Goal: Information Seeking & Learning: Find specific fact

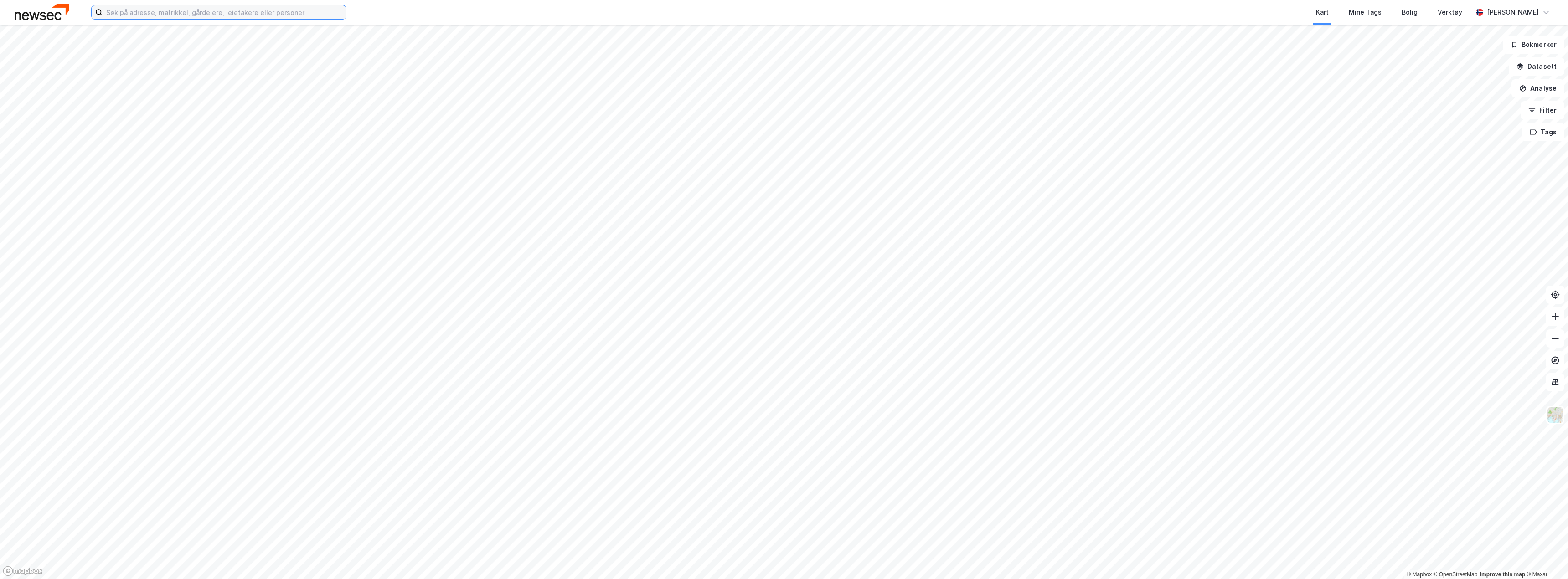
click at [146, 11] on input at bounding box center [223, 12] width 243 height 13
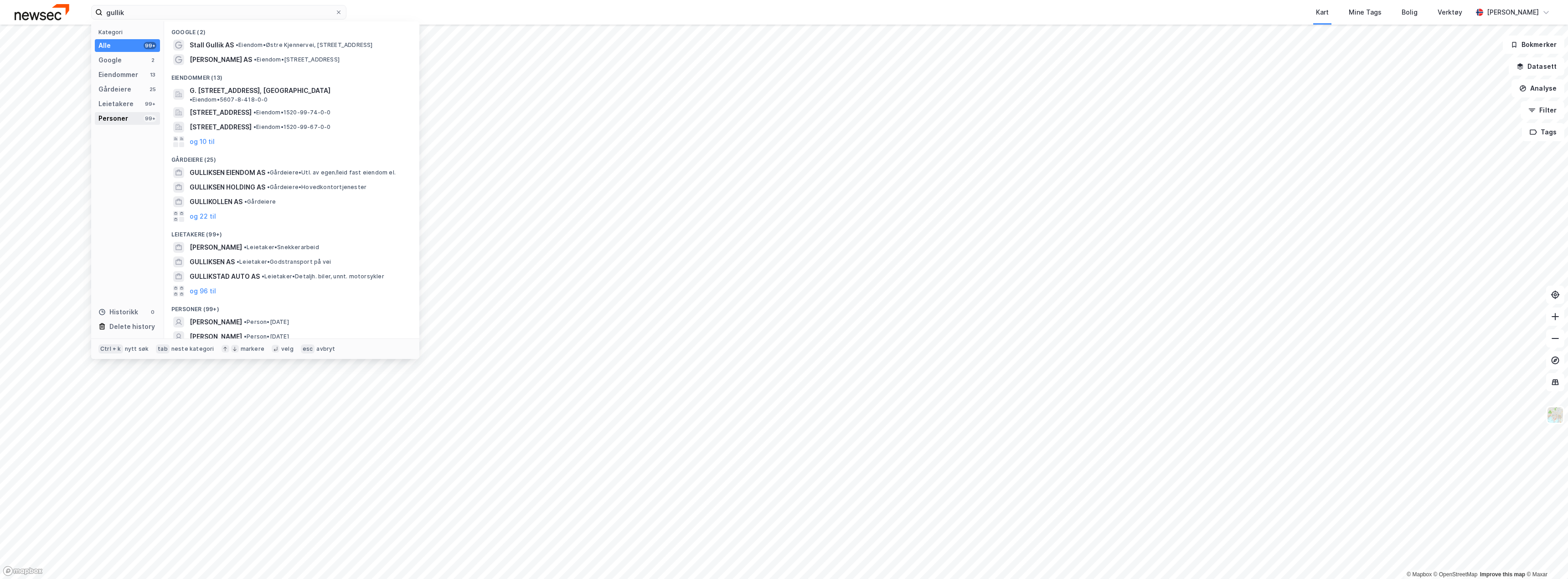
click at [133, 120] on div "Personer 99+" at bounding box center [127, 119] width 65 height 13
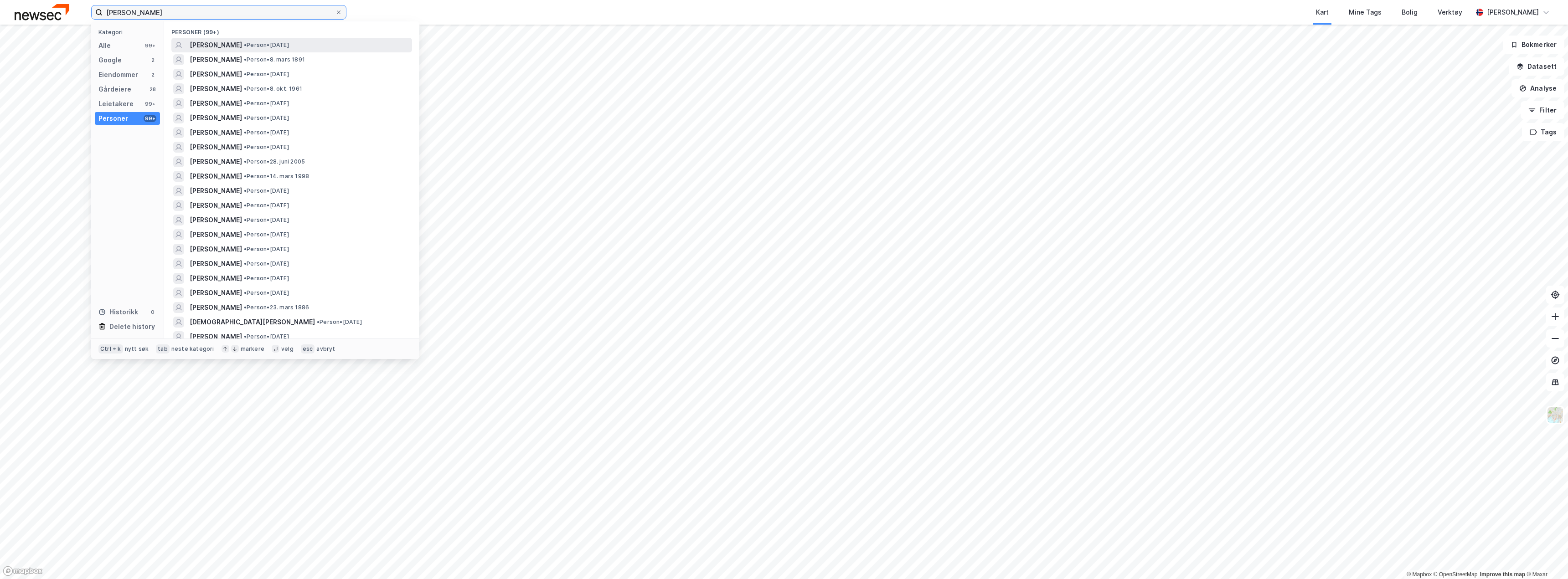
type input "[PERSON_NAME]"
click at [242, 44] on span "[PERSON_NAME]" at bounding box center [216, 45] width 53 height 11
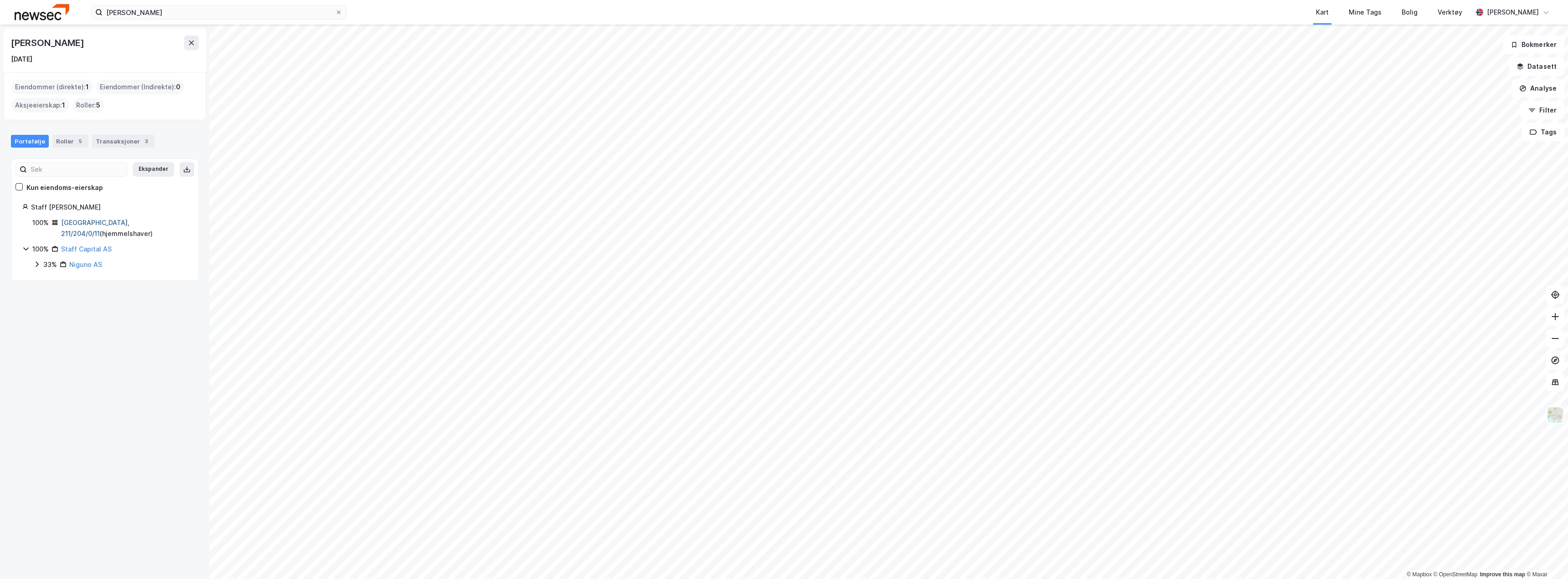
click at [89, 220] on link "[GEOGRAPHIC_DATA], 211/204/0/11" at bounding box center [95, 228] width 68 height 19
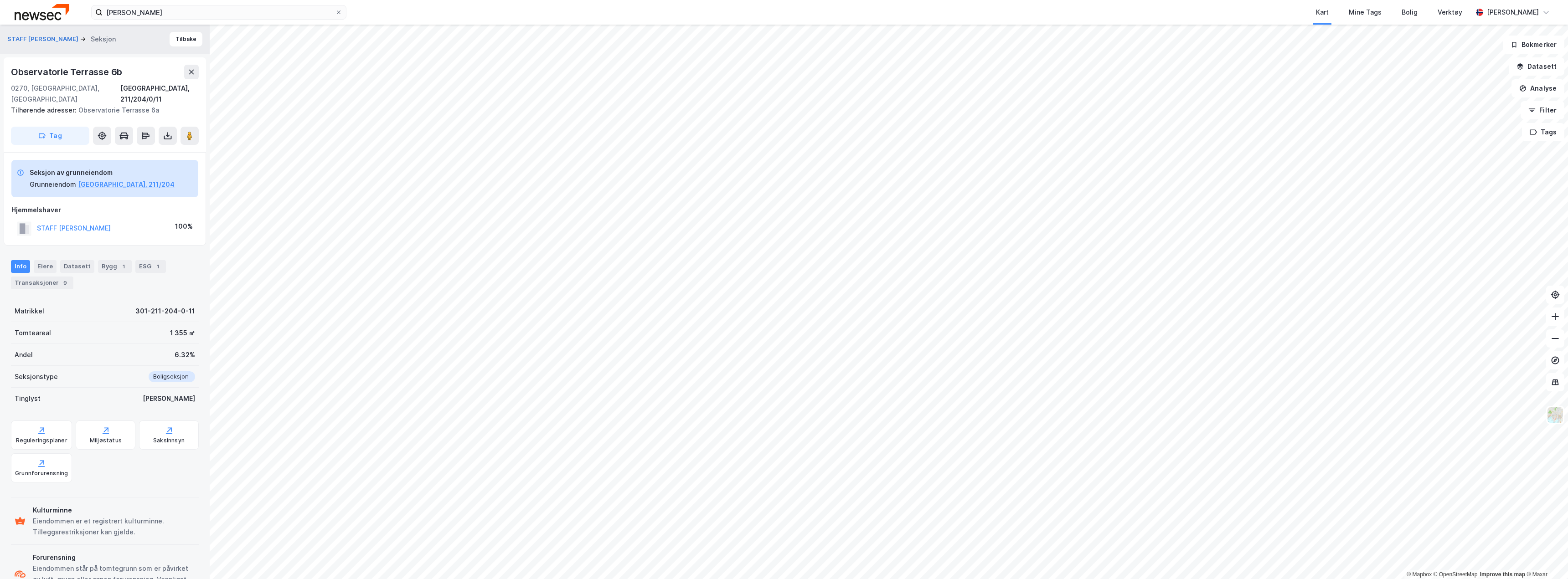
click at [876, 15] on div "[PERSON_NAME] Kart Mine Tags Bolig Verktøy [PERSON_NAME] © Mapbox © OpenStreetM…" at bounding box center [784, 290] width 1568 height 579
click at [36, 277] on div "Transaksjoner 9" at bounding box center [42, 283] width 62 height 13
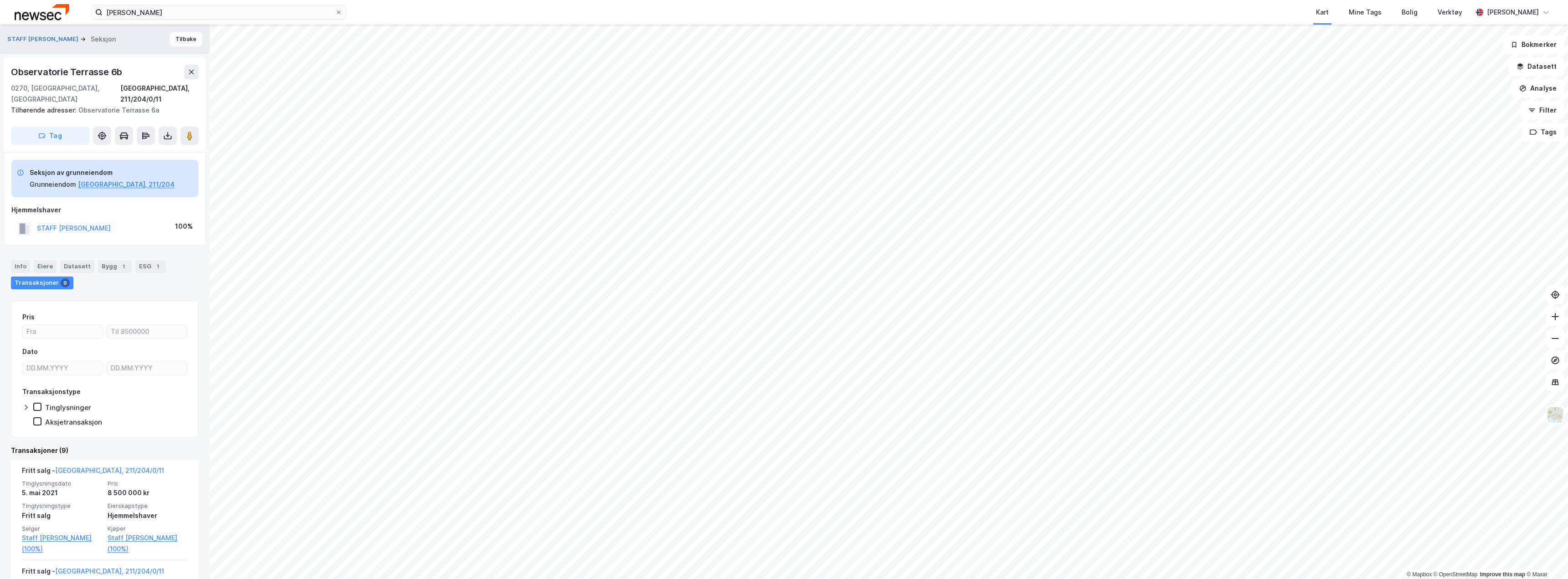
click at [179, 40] on button "Tilbake" at bounding box center [186, 39] width 33 height 15
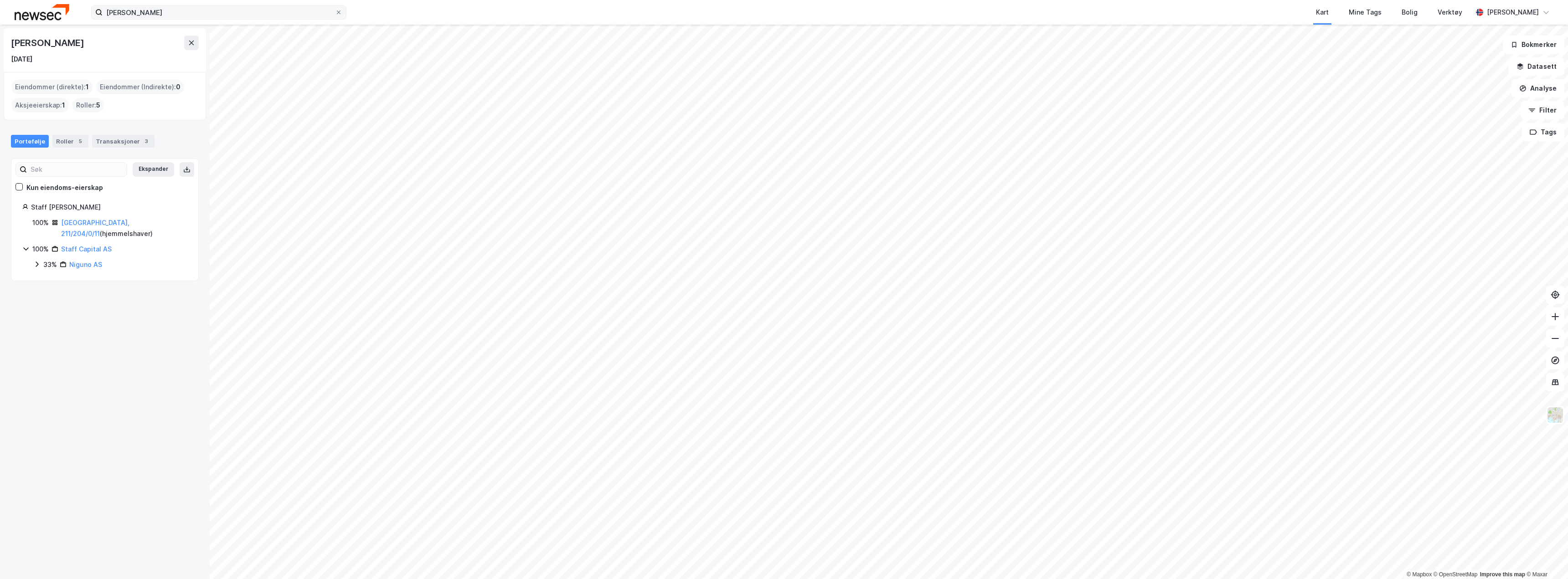
click at [338, 10] on icon at bounding box center [338, 12] width 6 height 6
click at [335, 10] on input "[PERSON_NAME]" at bounding box center [219, 12] width 233 height 13
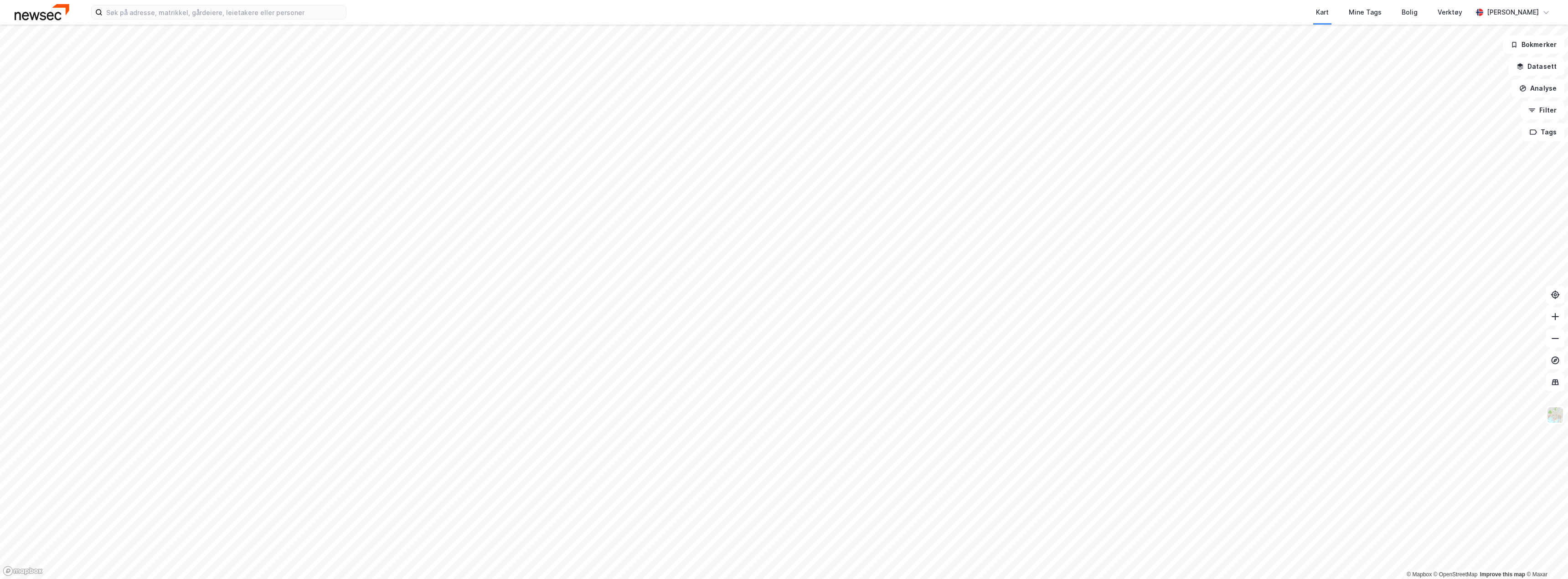
click at [40, 14] on img at bounding box center [42, 12] width 55 height 16
click at [1555, 363] on icon at bounding box center [1555, 361] width 9 height 9
